Goal: Transaction & Acquisition: Purchase product/service

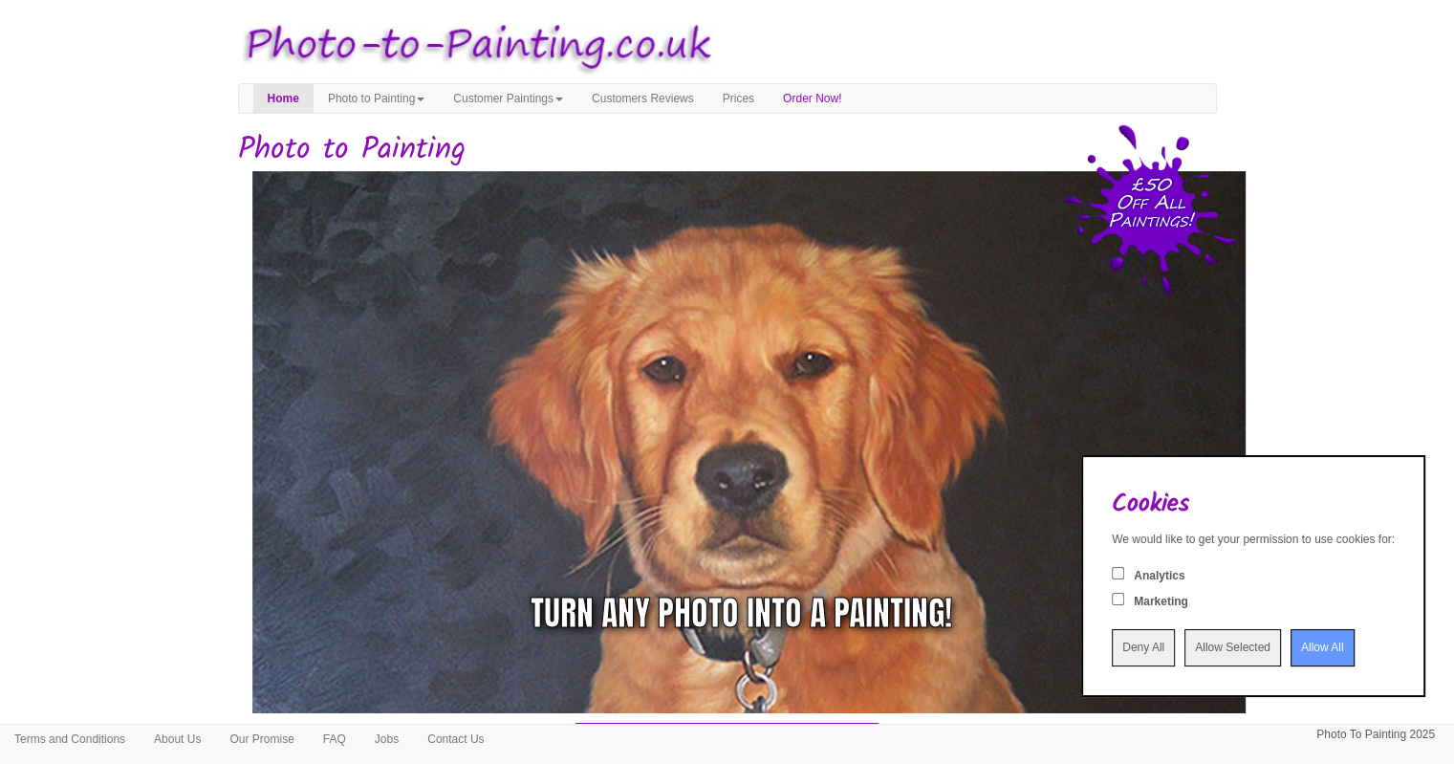
click at [1112, 653] on input "Deny All" at bounding box center [1143, 647] width 63 height 37
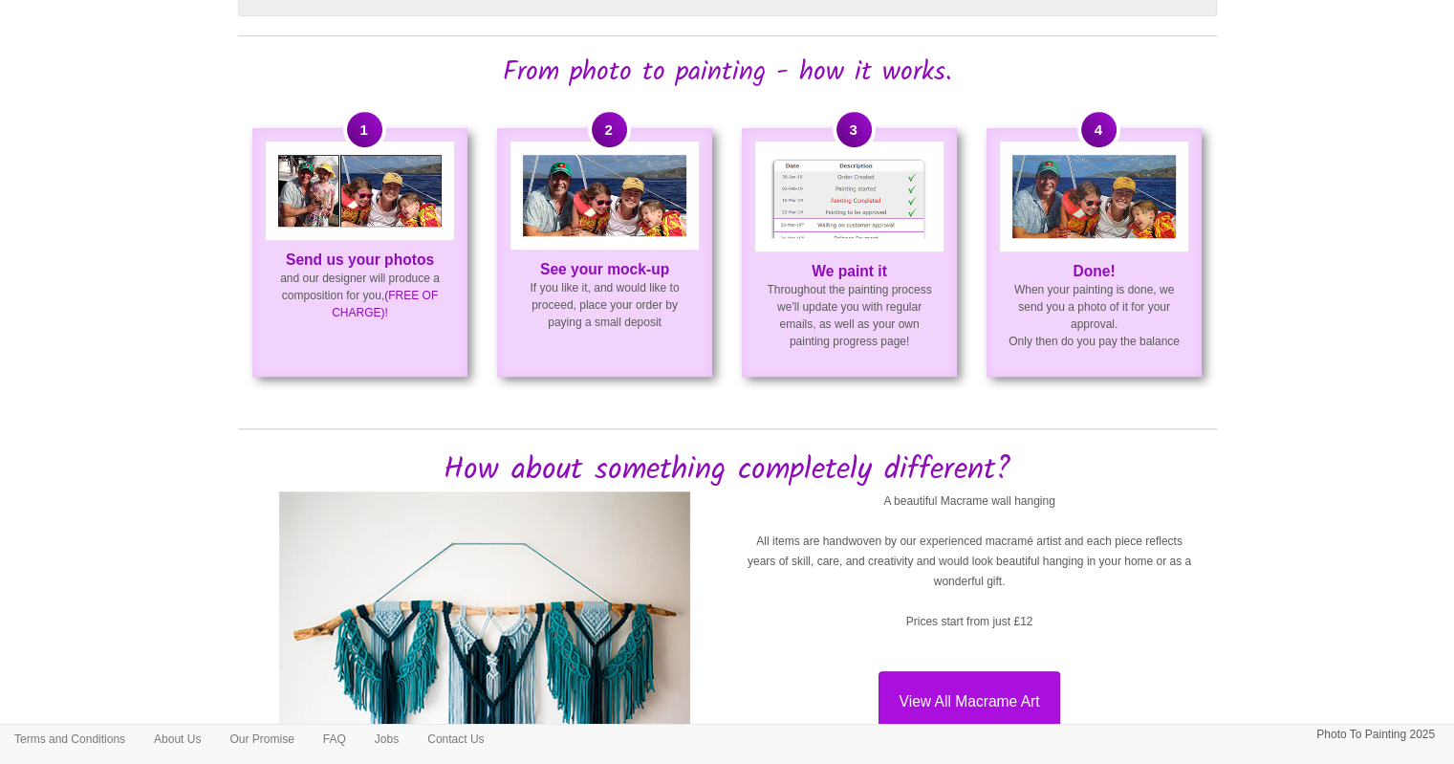
scroll to position [1338, 0]
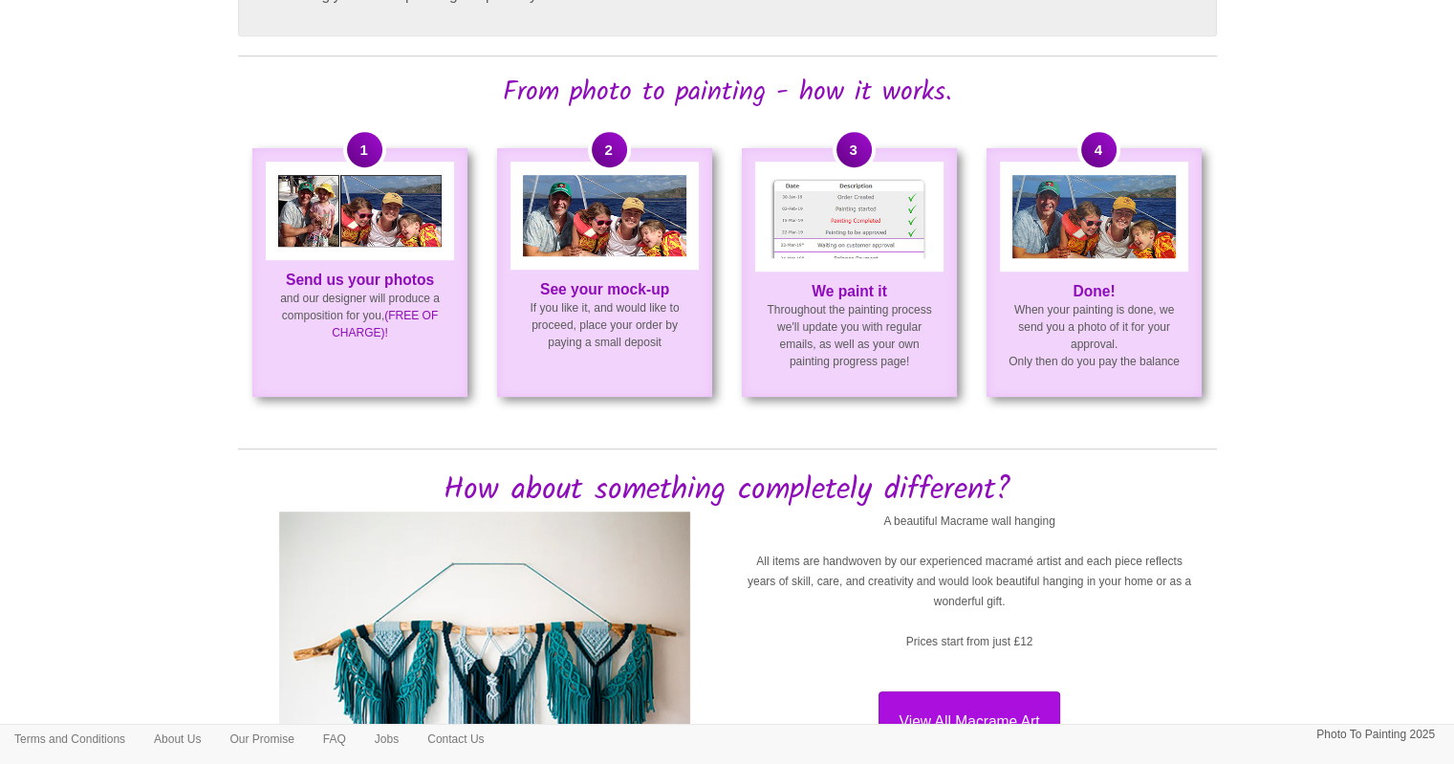
click at [821, 226] on img at bounding box center [849, 216] width 163 height 83
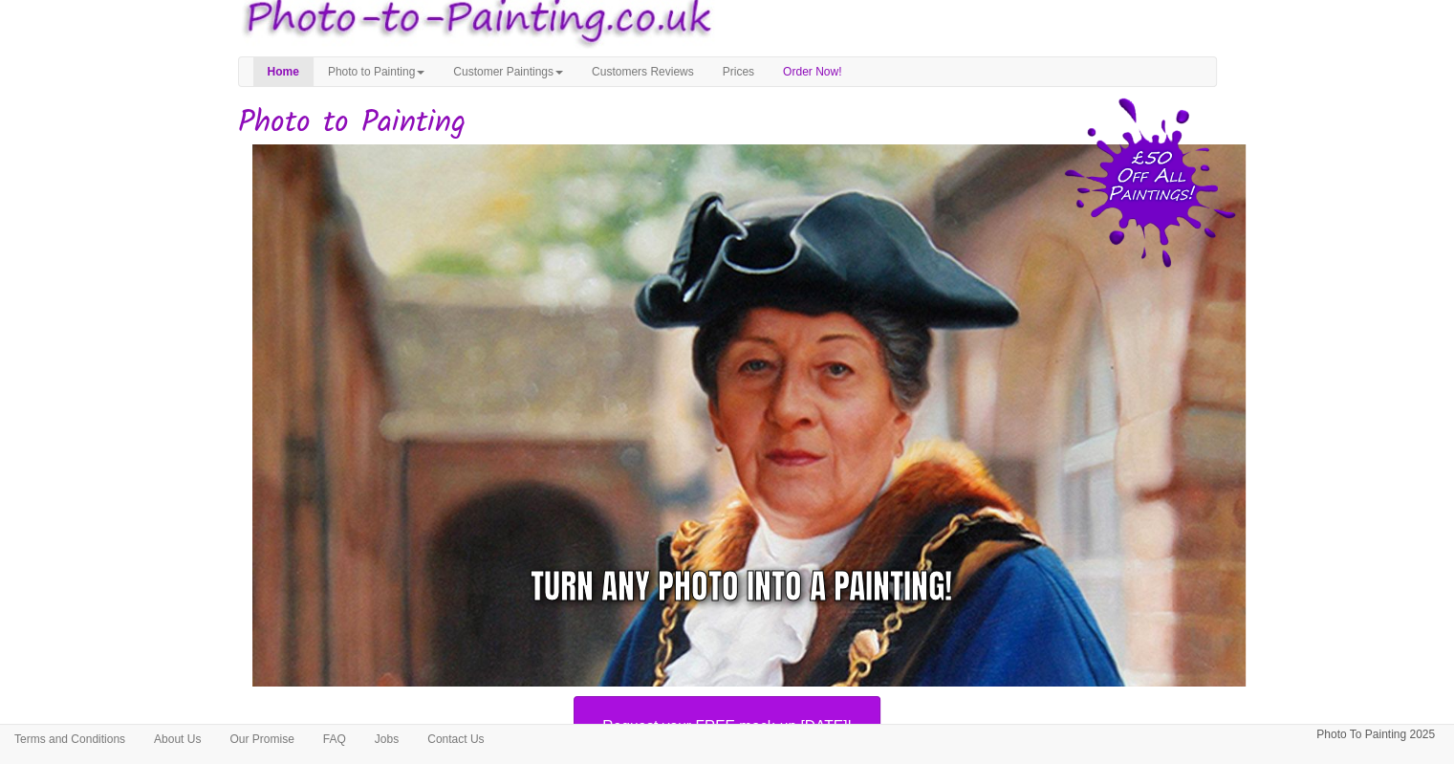
scroll to position [0, 0]
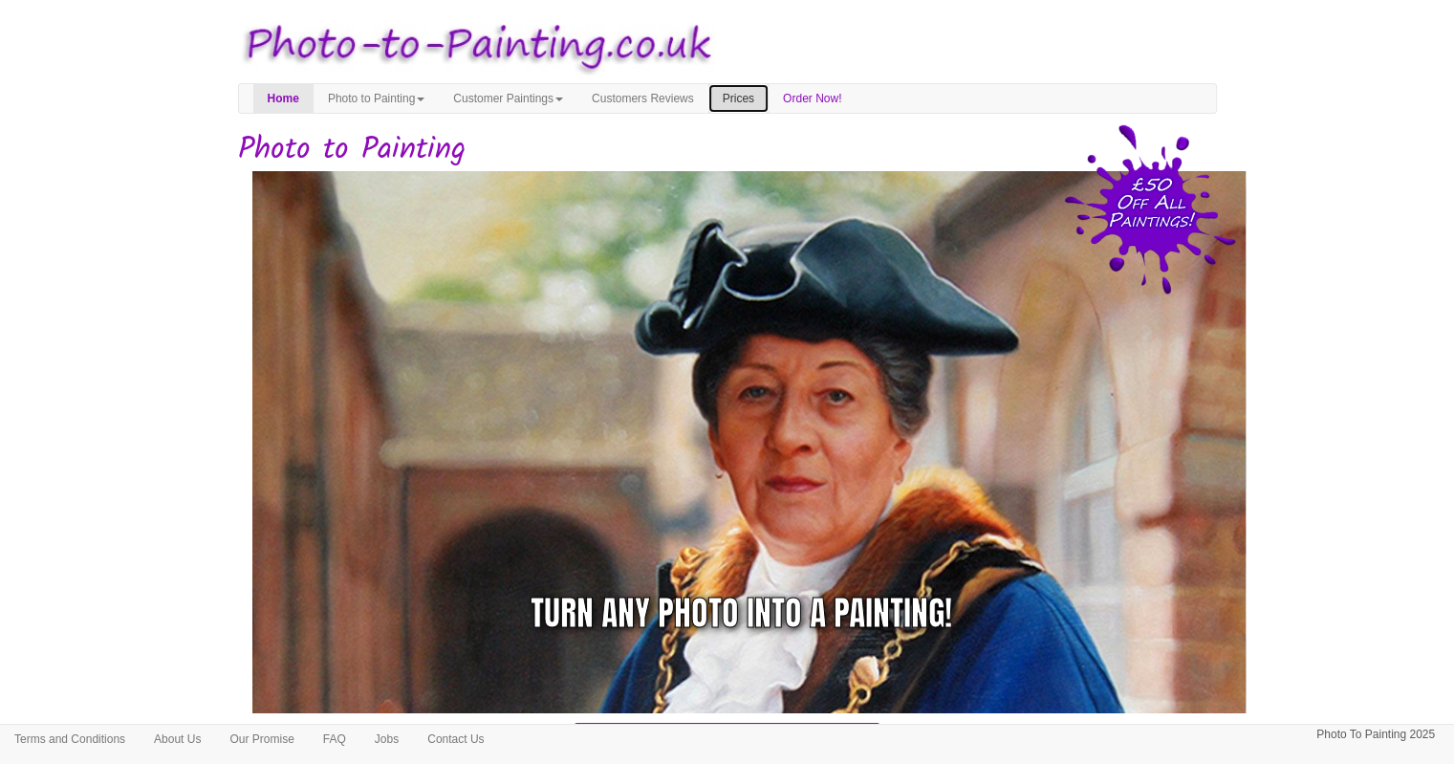
click at [769, 98] on link "Prices" at bounding box center [738, 98] width 60 height 29
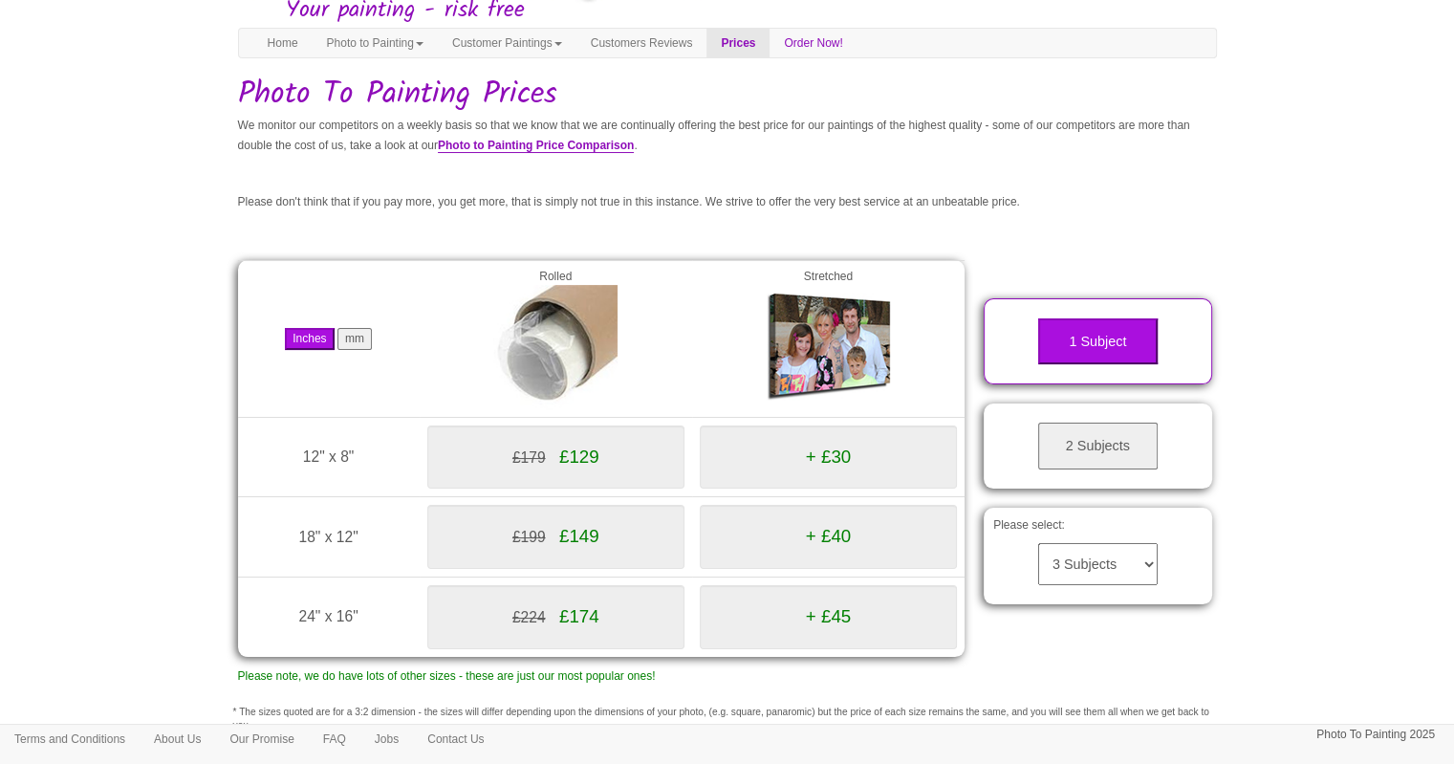
scroll to position [191, 0]
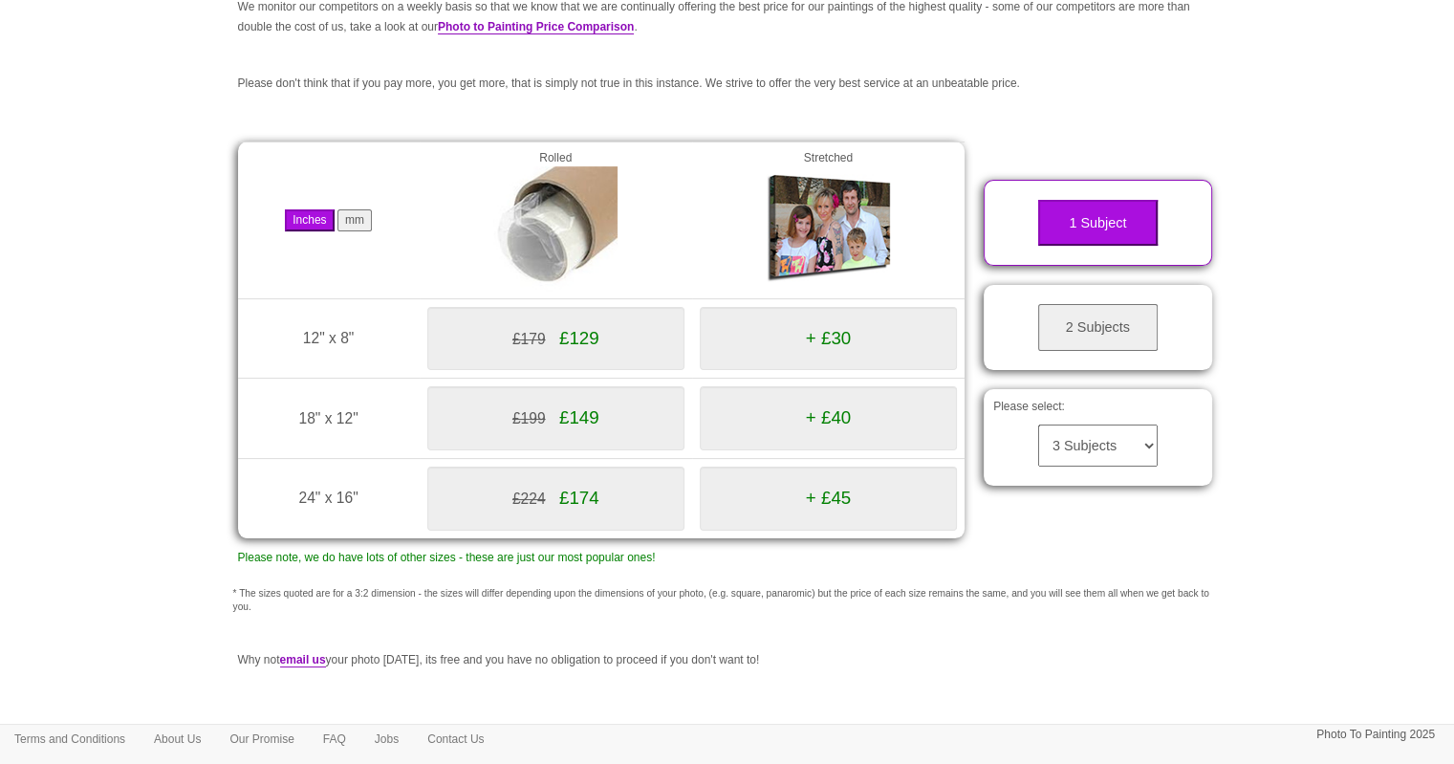
click at [1129, 323] on button "2 Subjects" at bounding box center [1097, 327] width 119 height 47
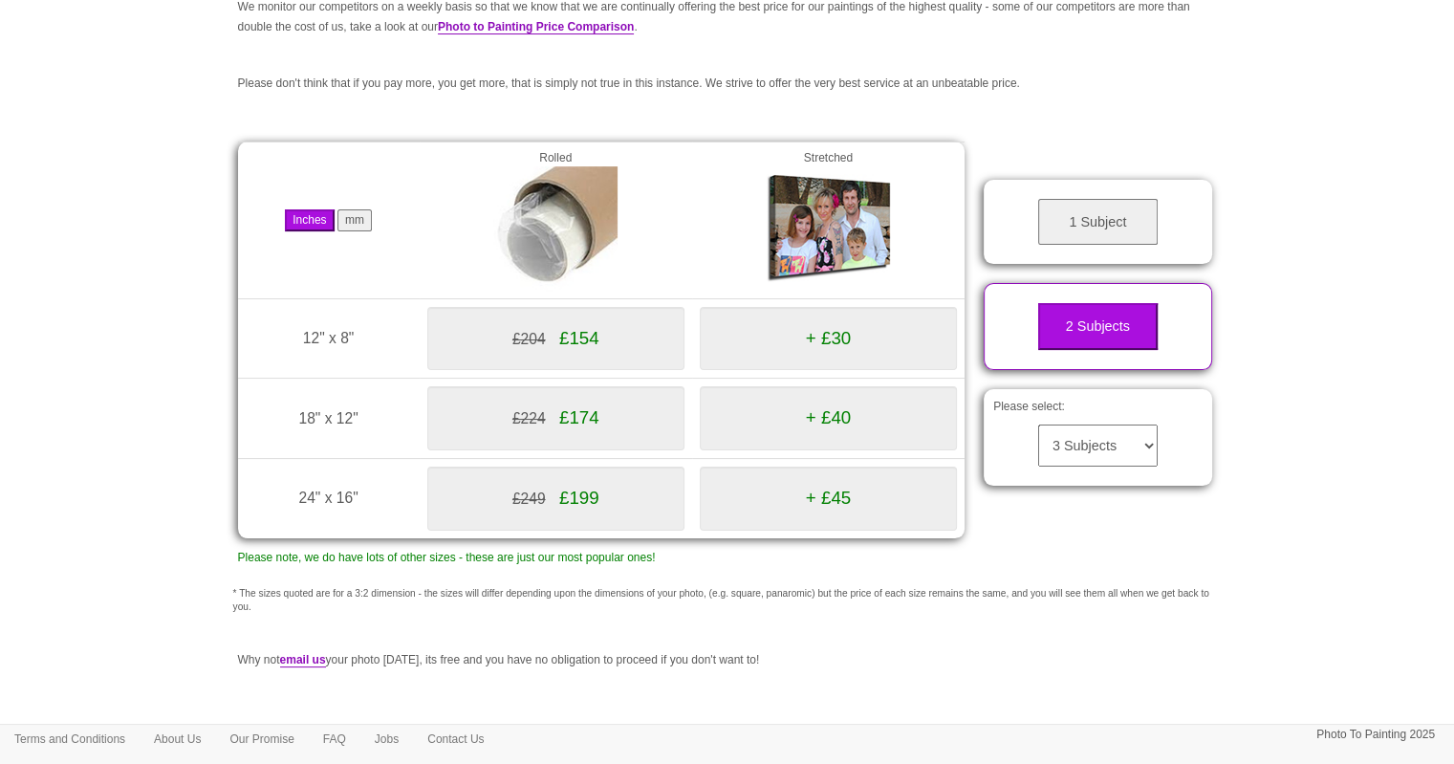
click at [1088, 443] on select "3 Subjects 4 Subjects 5 Subjects 6 Subjects 7 Subjects 8 Subjects 9 Subjects 10…" at bounding box center [1097, 445] width 119 height 42
click at [1091, 208] on button "1 Subject" at bounding box center [1097, 222] width 119 height 47
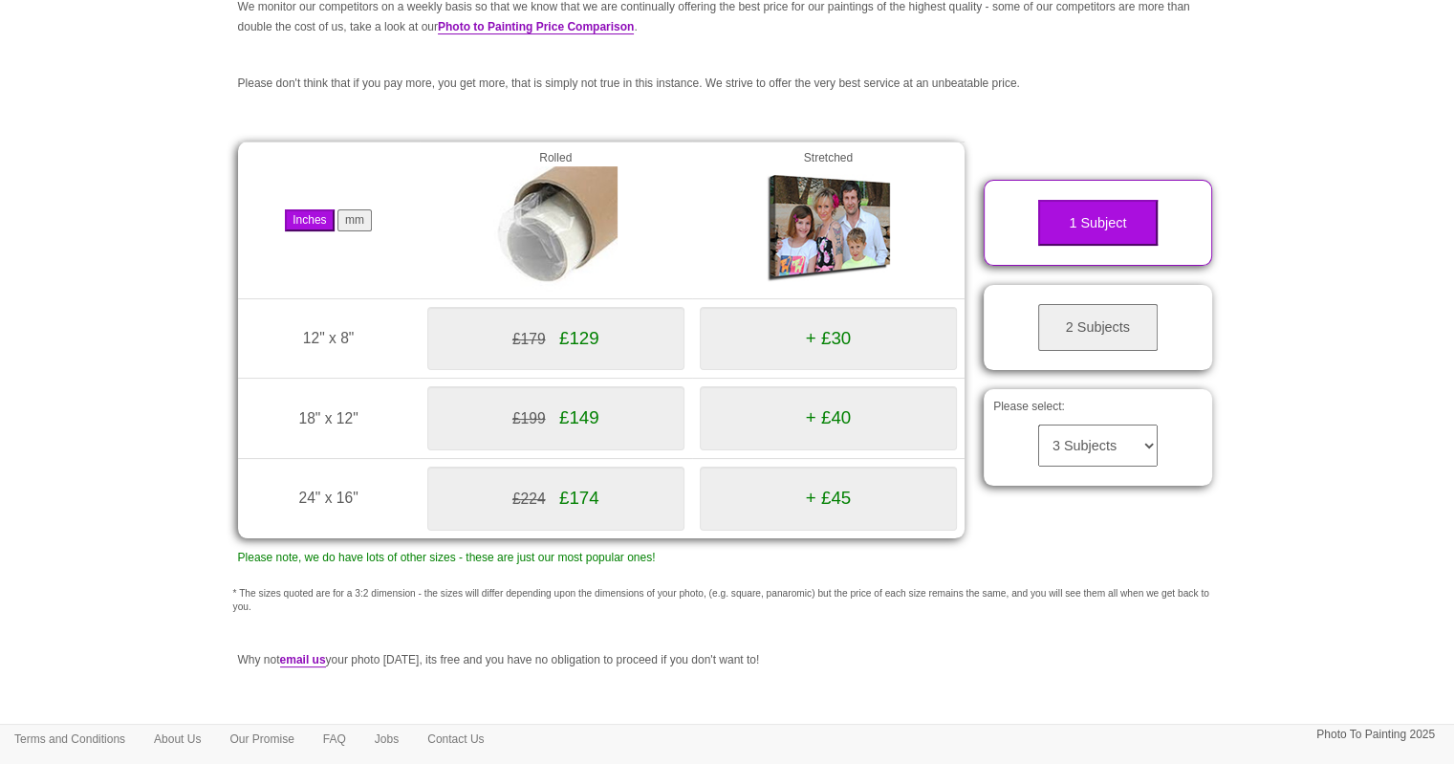
click at [360, 217] on button "mm" at bounding box center [354, 220] width 34 height 22
click at [310, 220] on button "Inches" at bounding box center [309, 220] width 49 height 22
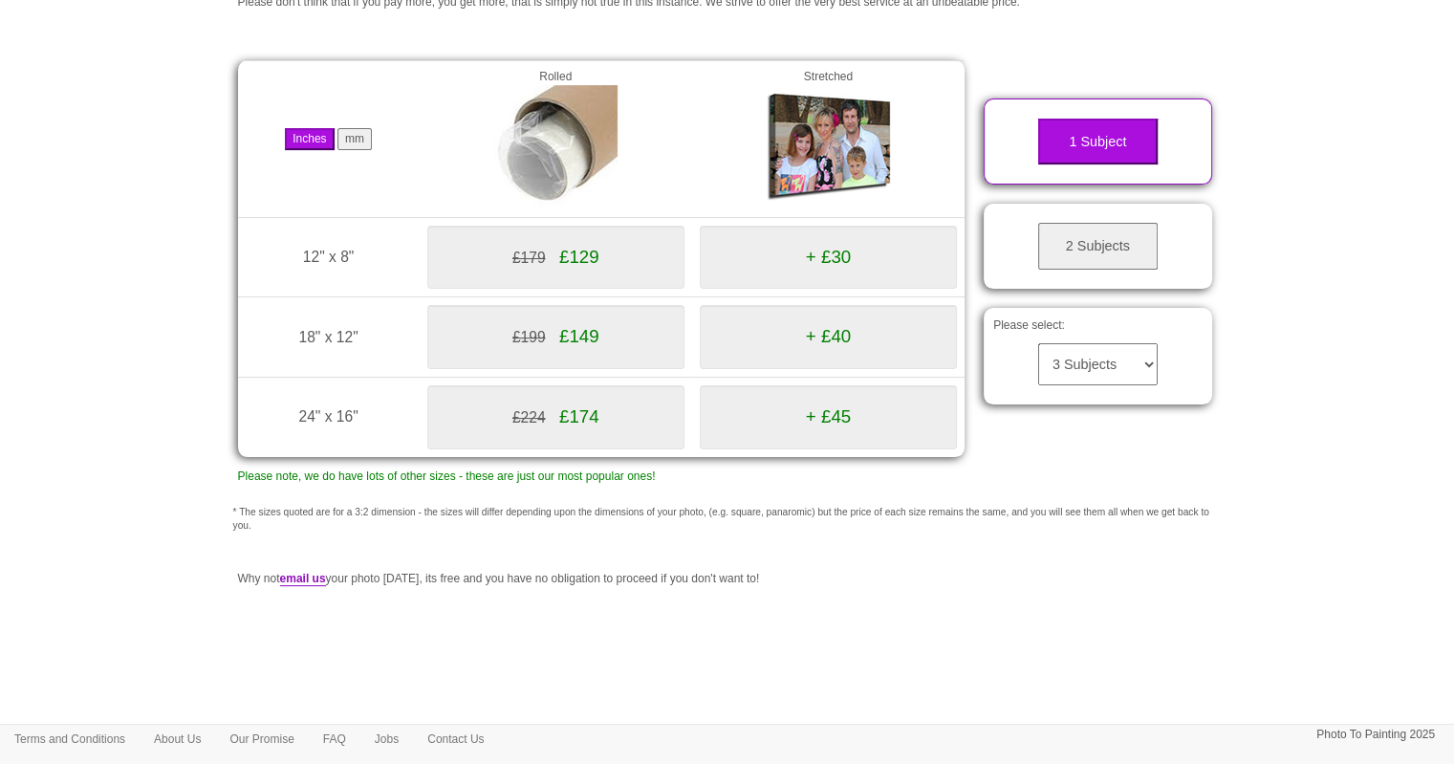
scroll to position [0, 0]
